Goal: Find specific fact: Find specific fact

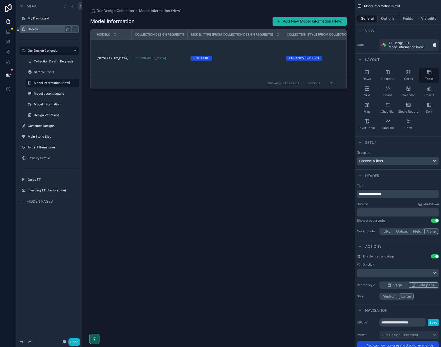
click at [34, 31] on label "Orders" at bounding box center [48, 29] width 41 height 4
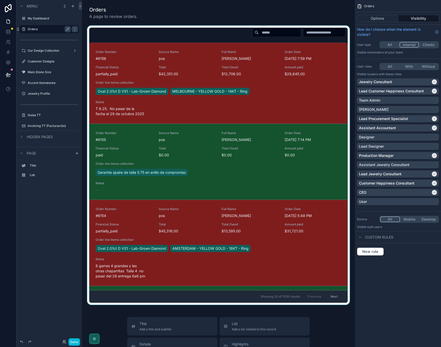
click at [235, 35] on div "scrollable content" at bounding box center [218, 165] width 264 height 279
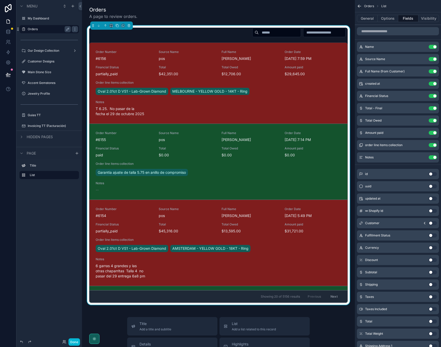
click at [258, 34] on input "scrollable content" at bounding box center [279, 32] width 42 height 7
paste input "**********"
type input "**********"
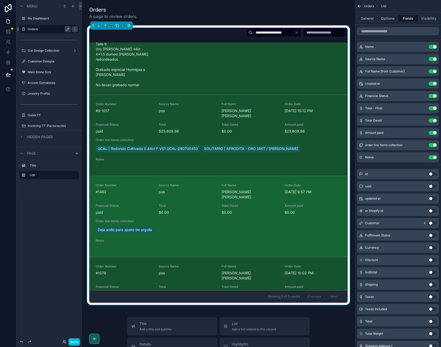
scroll to position [182, 0]
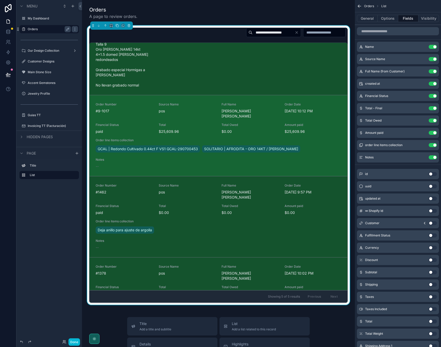
click at [206, 158] on div "Order Number #9-1017 Source Name pos Full Name [PERSON_NAME] [PERSON_NAME] Orde…" at bounding box center [218, 135] width 245 height 67
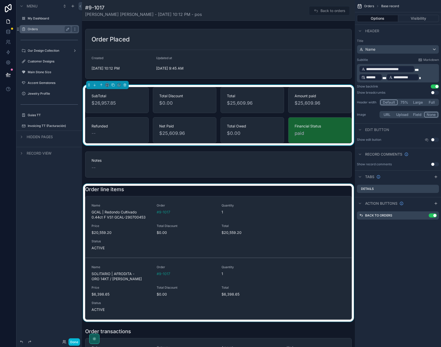
click at [132, 216] on div "scrollable content" at bounding box center [218, 253] width 273 height 138
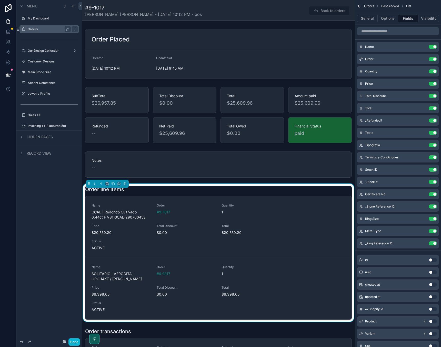
click at [132, 216] on span "GCAL | Redondo Cultivado 0.44ct F VS1 GCAL-290700453" at bounding box center [120, 215] width 59 height 10
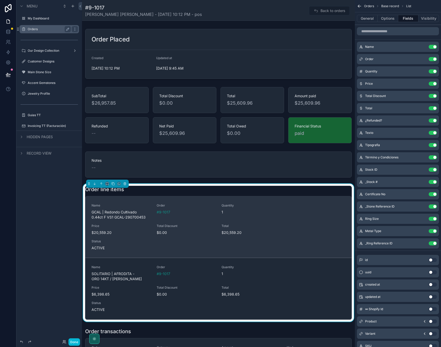
click at [128, 217] on span "GCAL | Redondo Cultivado 0.44ct F VS1 GCAL-290700453" at bounding box center [120, 215] width 59 height 10
copy span "290700453"
